Goal: Task Accomplishment & Management: Use online tool/utility

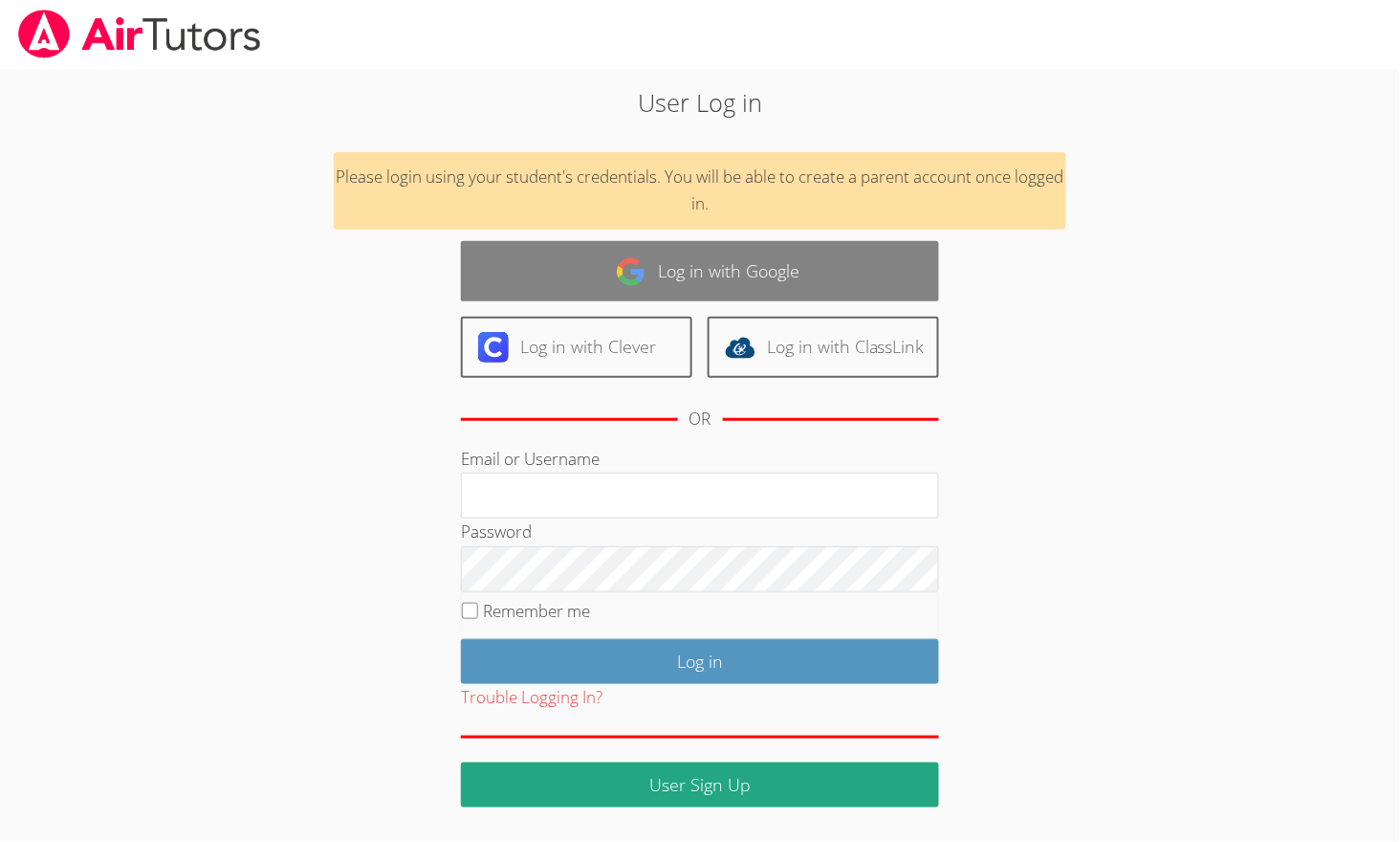
click at [805, 258] on link "Log in with Google" at bounding box center [700, 272] width 478 height 61
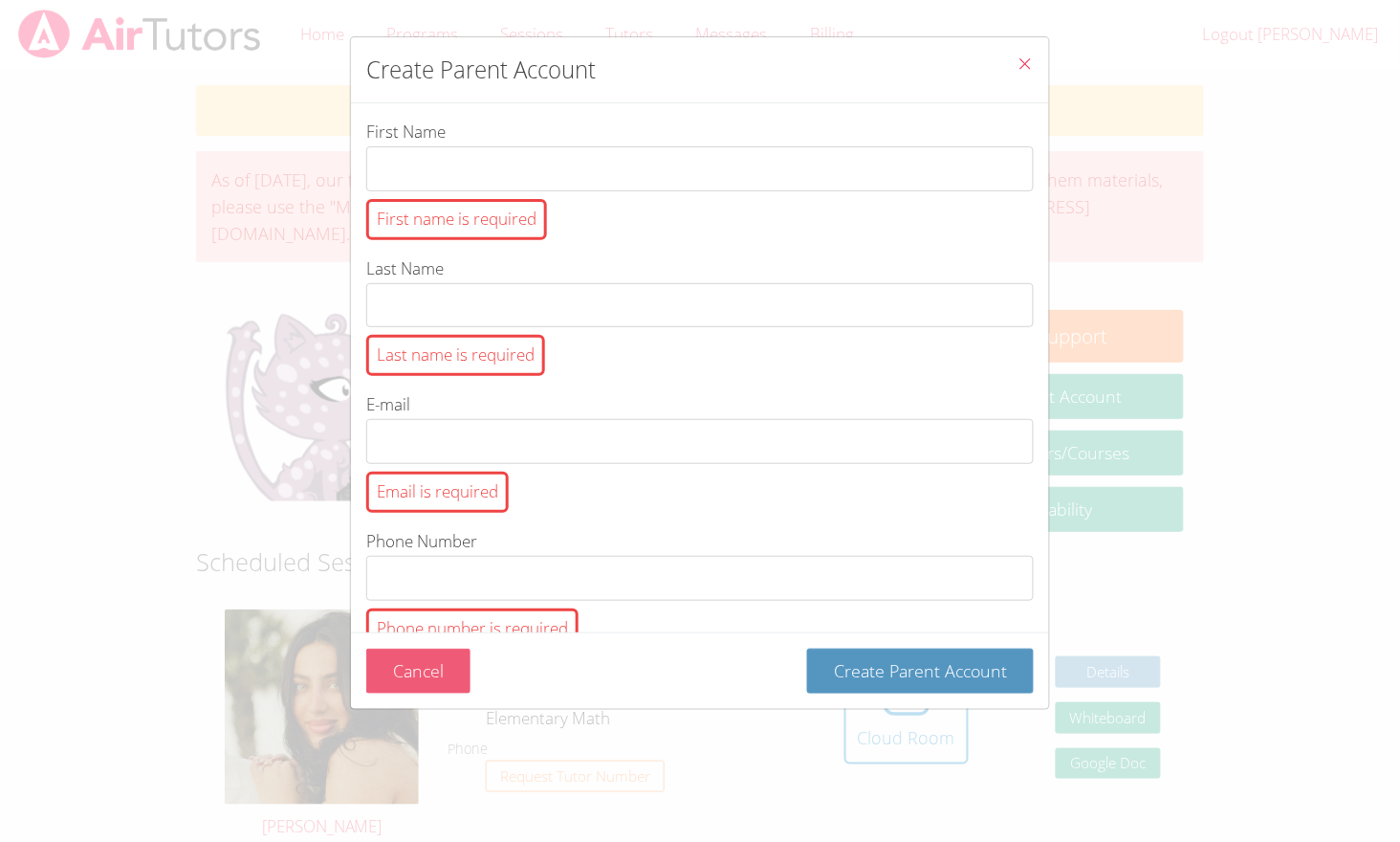
click at [422, 670] on button "Cancel" at bounding box center [418, 671] width 105 height 45
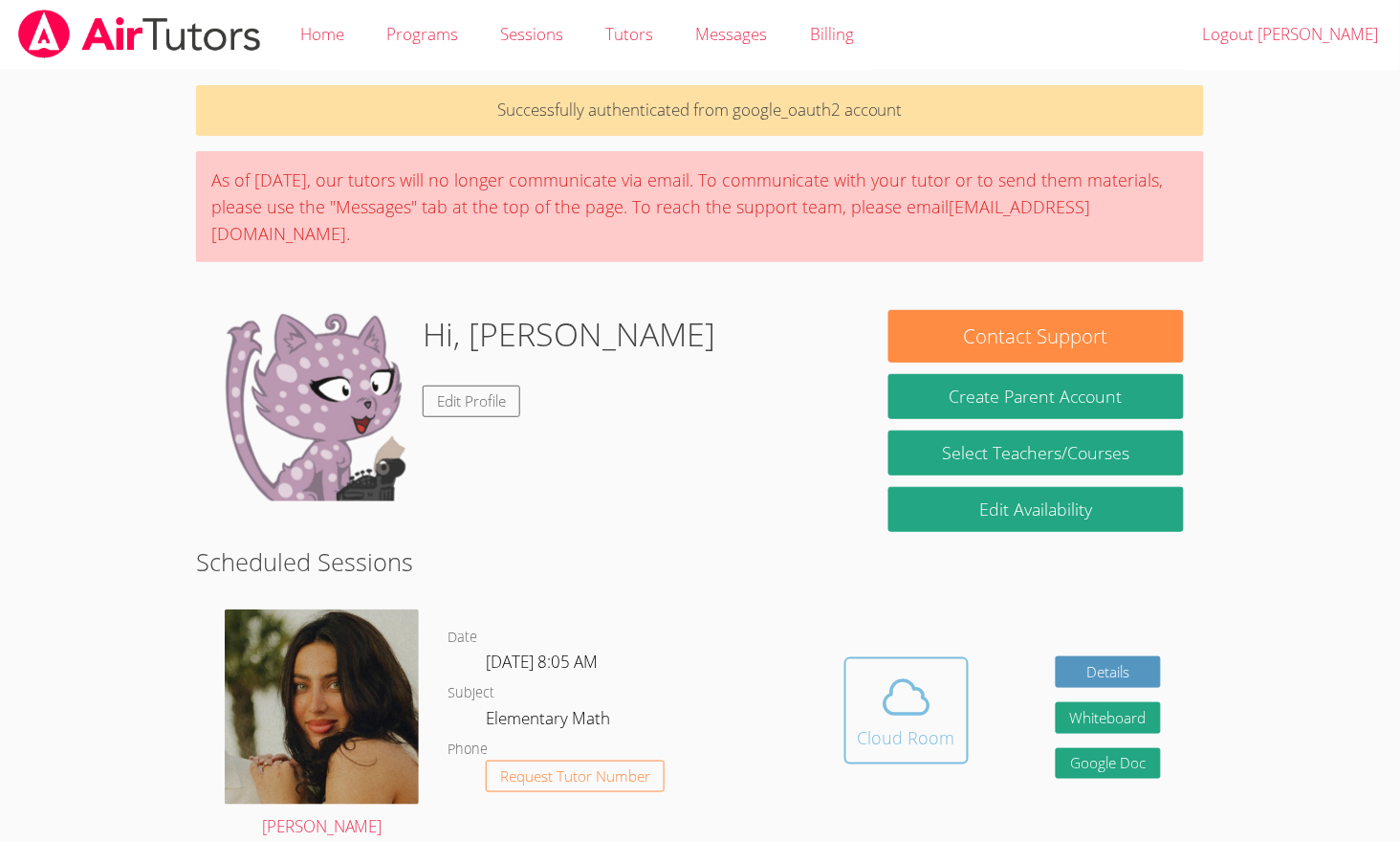
click at [897, 725] on div "Cloud Room" at bounding box center [906, 737] width 98 height 26
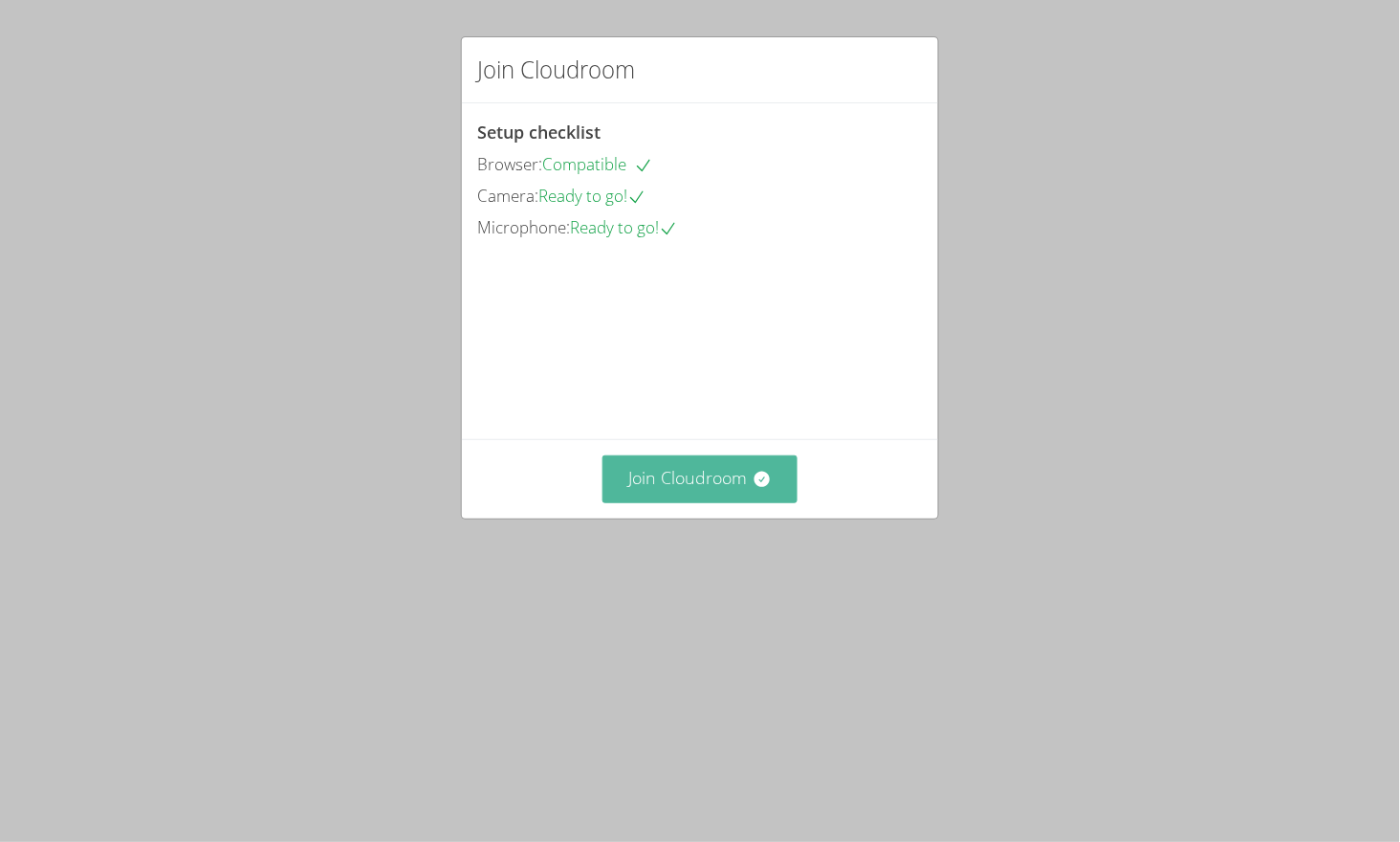
click at [770, 503] on button "Join Cloudroom" at bounding box center [700, 479] width 197 height 47
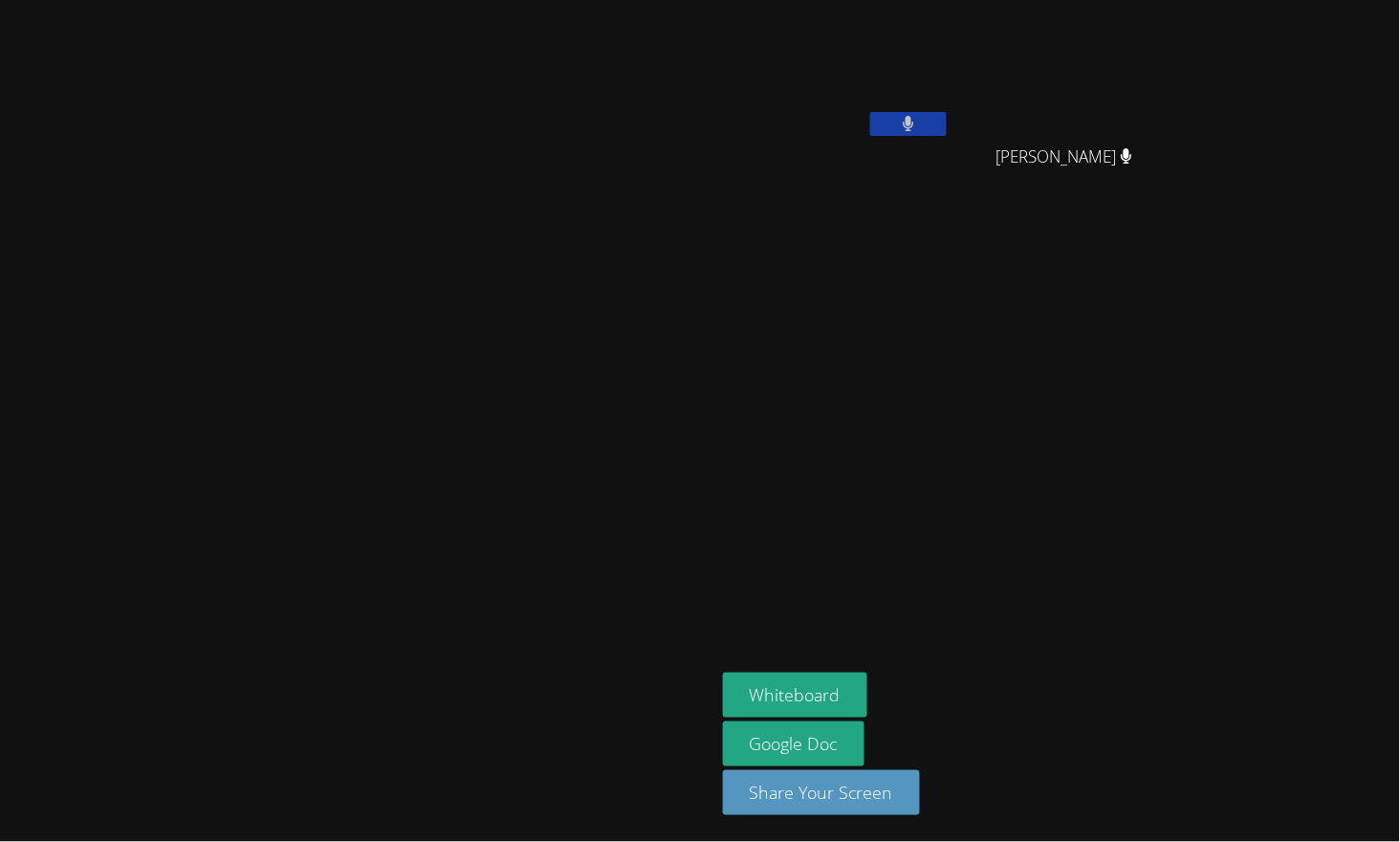
click at [950, 140] on div "Julius Mancera Moreno" at bounding box center [837, 76] width 228 height 137
click at [915, 119] on icon at bounding box center [908, 123] width 13 height 17
click at [867, 676] on button "Whiteboard" at bounding box center [796, 695] width 145 height 45
